Goal: Navigation & Orientation: Find specific page/section

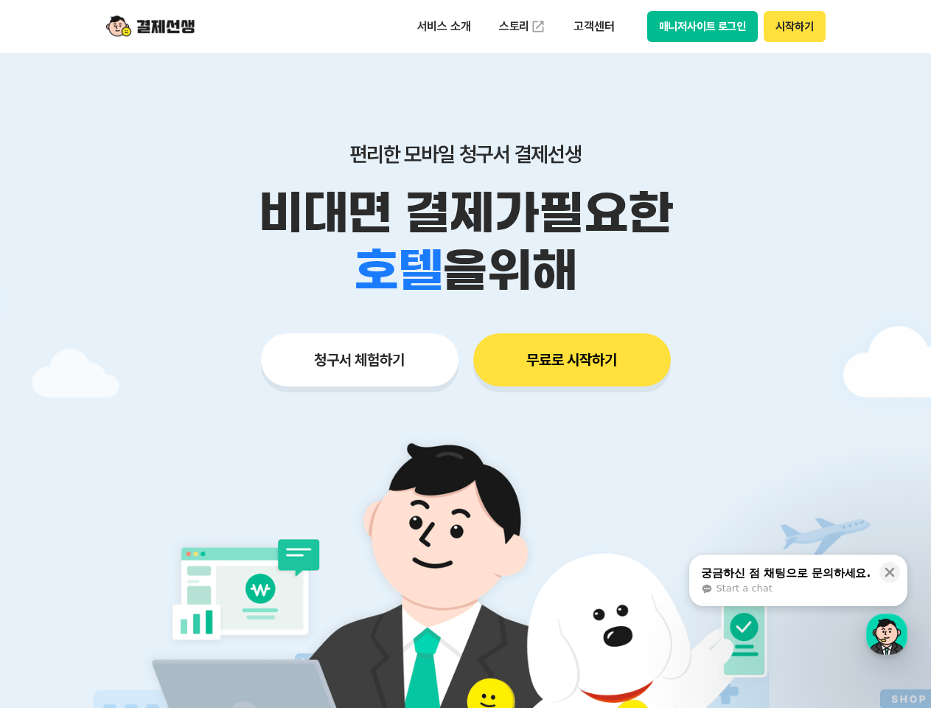
click at [444, 27] on p "서비스 소개" at bounding box center [444, 26] width 74 height 27
click at [593, 27] on p "고객센터" at bounding box center [593, 26] width 61 height 27
click at [703, 27] on button "매니저사이트 로그인" at bounding box center [702, 26] width 111 height 31
click at [794, 27] on button "시작하기" at bounding box center [794, 26] width 61 height 31
click at [360, 360] on button "청구서 체험하기" at bounding box center [360, 359] width 198 height 53
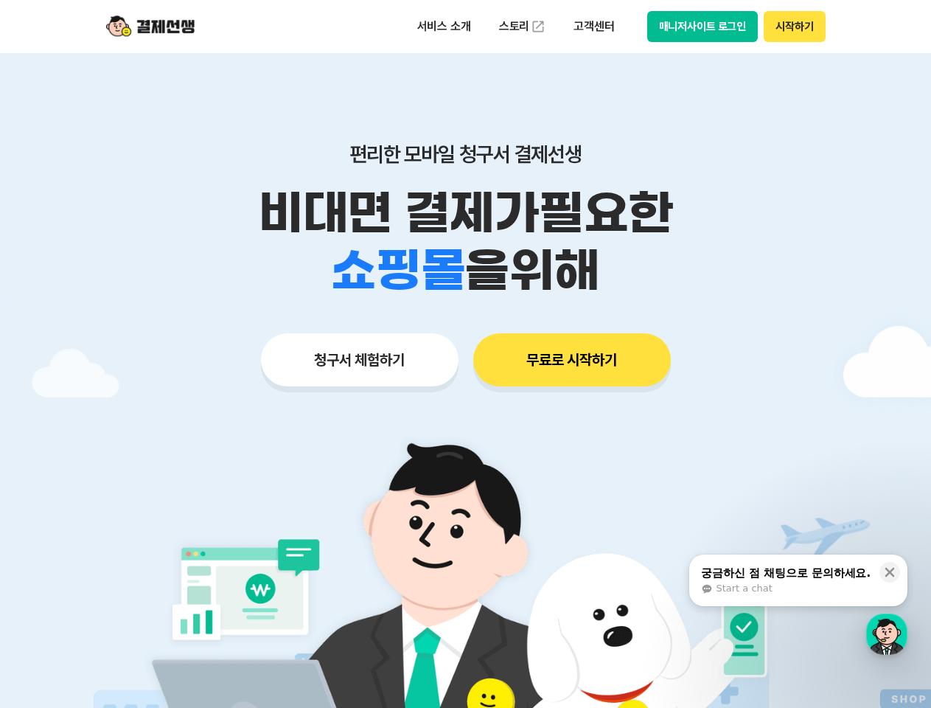
click at [572, 360] on button "무료로 시작하기" at bounding box center [572, 359] width 198 height 53
